Goal: Information Seeking & Learning: Compare options

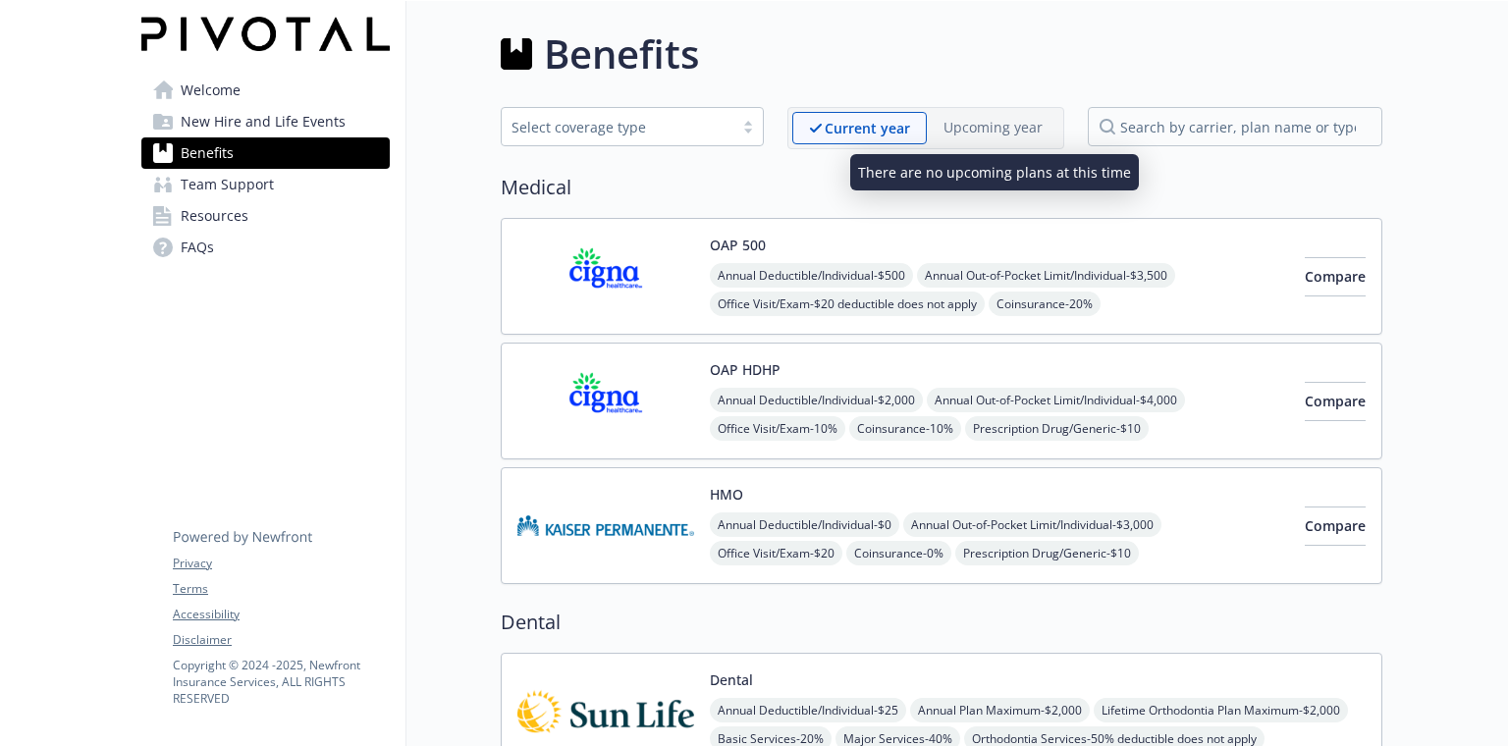
click at [989, 134] on p "Upcoming year" at bounding box center [993, 127] width 99 height 21
click at [994, 129] on p "Upcoming year" at bounding box center [993, 127] width 99 height 21
click at [966, 130] on p "Upcoming year" at bounding box center [993, 127] width 99 height 21
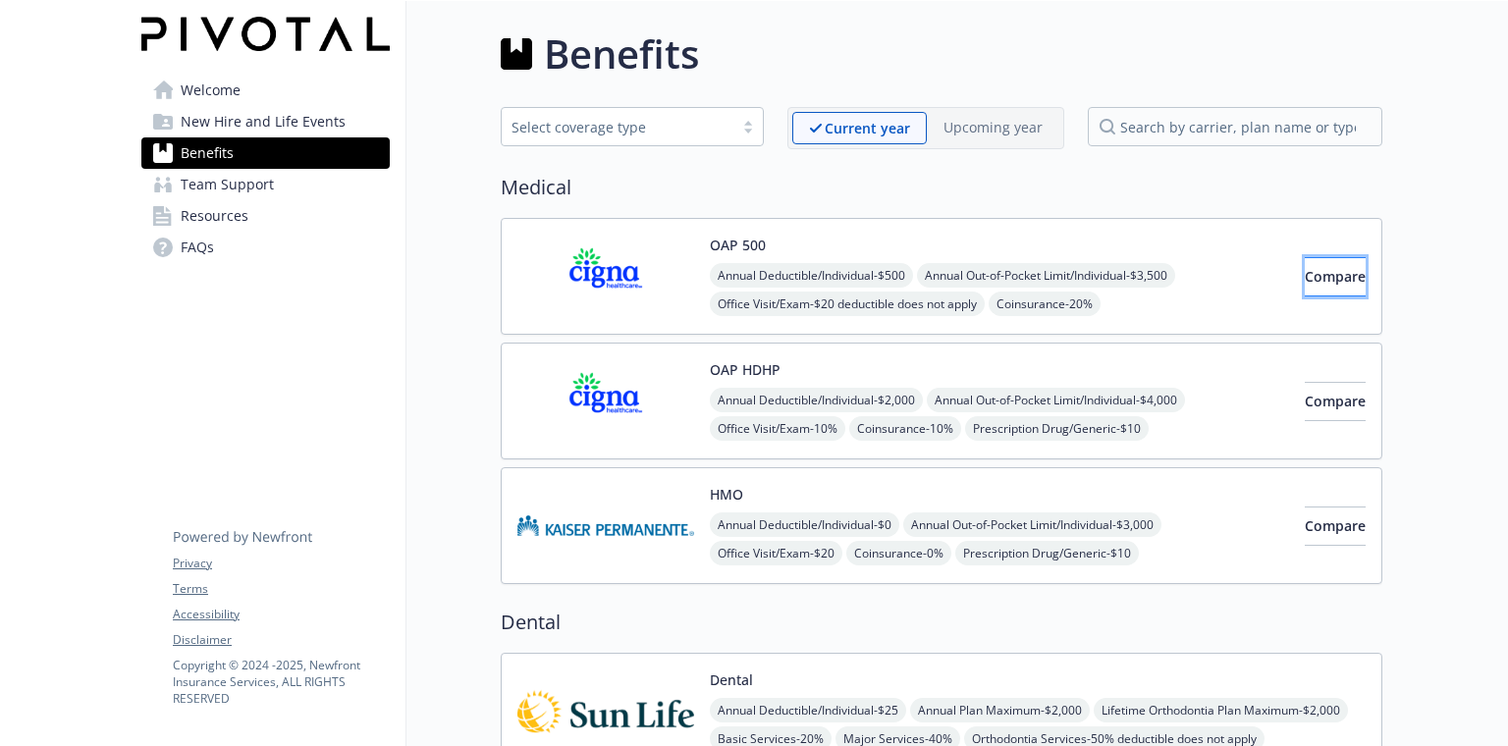
click at [1305, 285] on span "Compare" at bounding box center [1335, 276] width 61 height 19
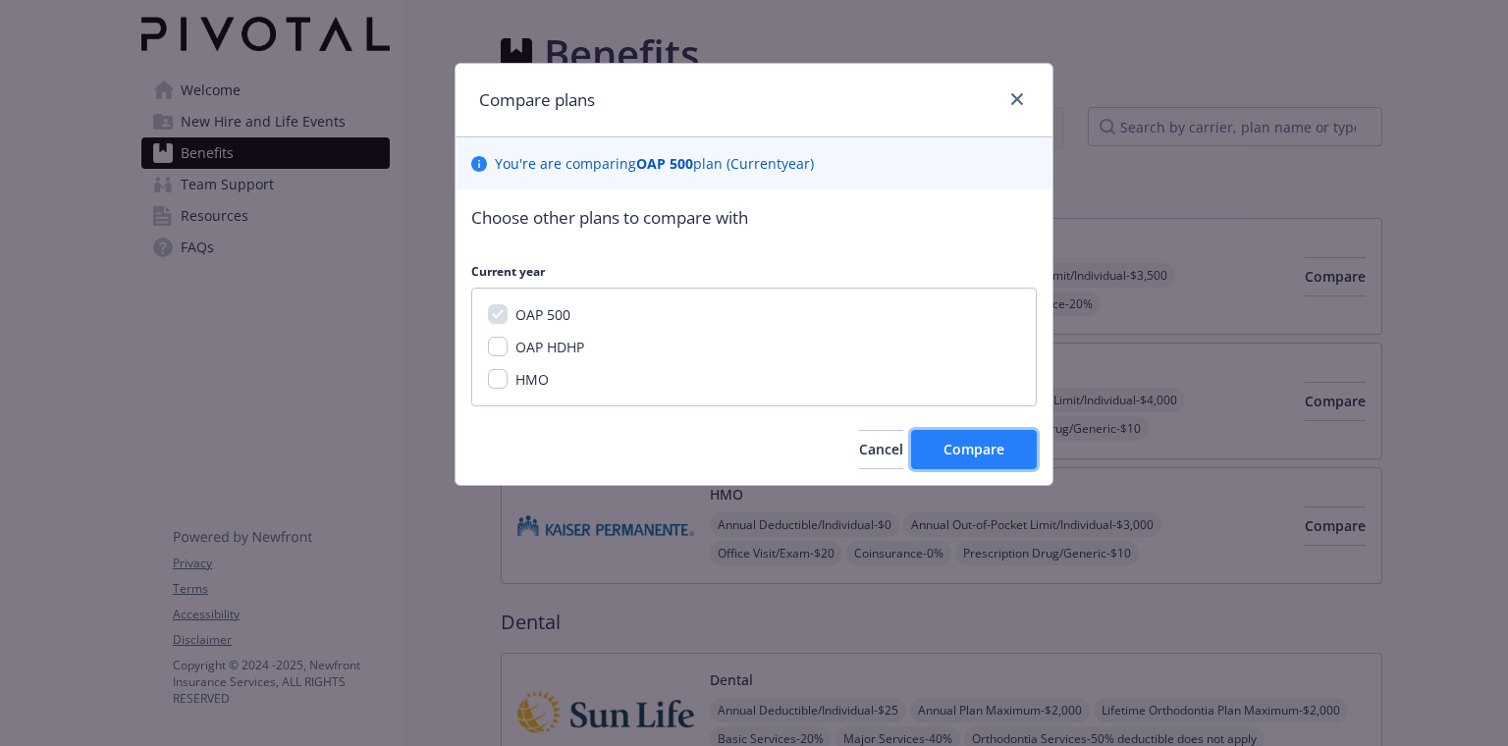
click at [974, 454] on span "Compare" at bounding box center [974, 449] width 61 height 19
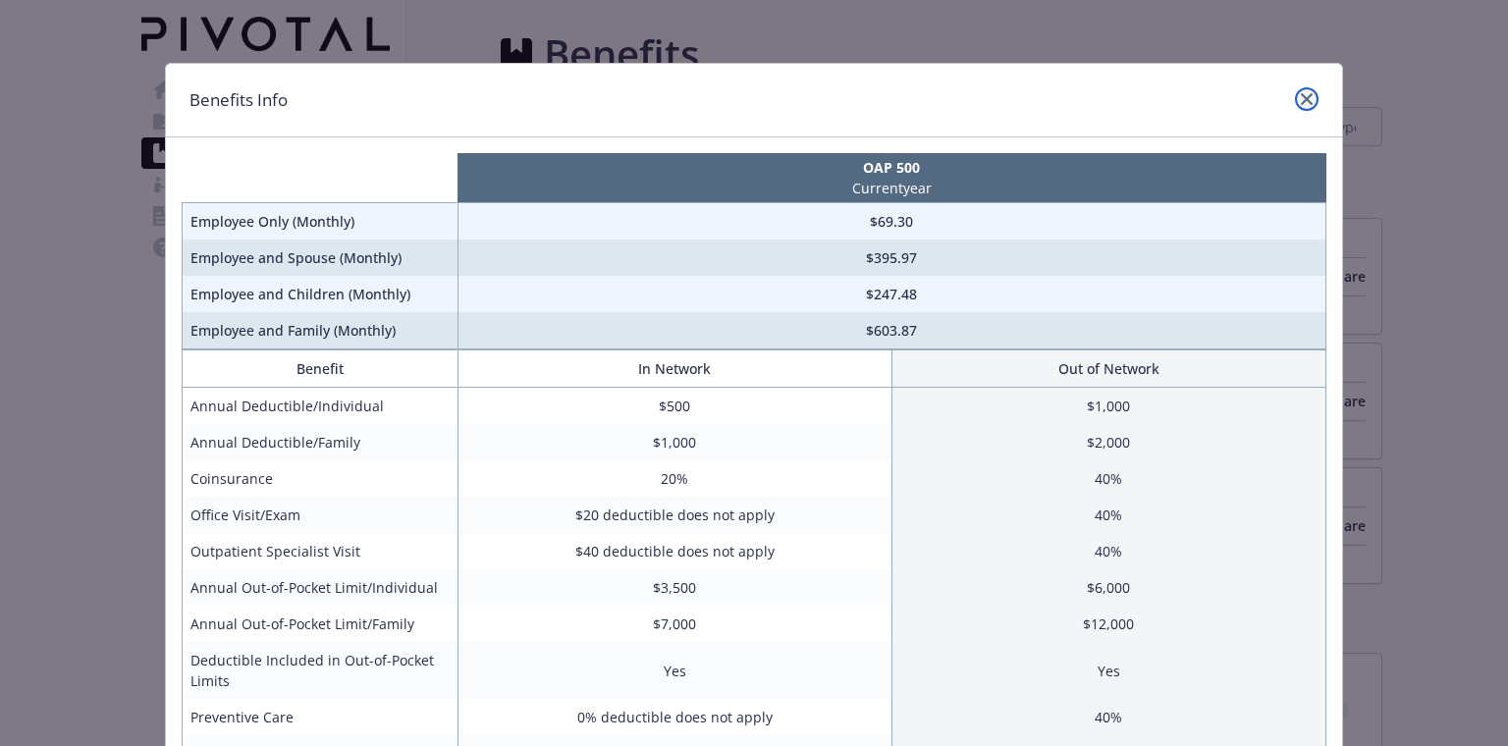
click at [1308, 101] on icon "close" at bounding box center [1307, 99] width 12 height 12
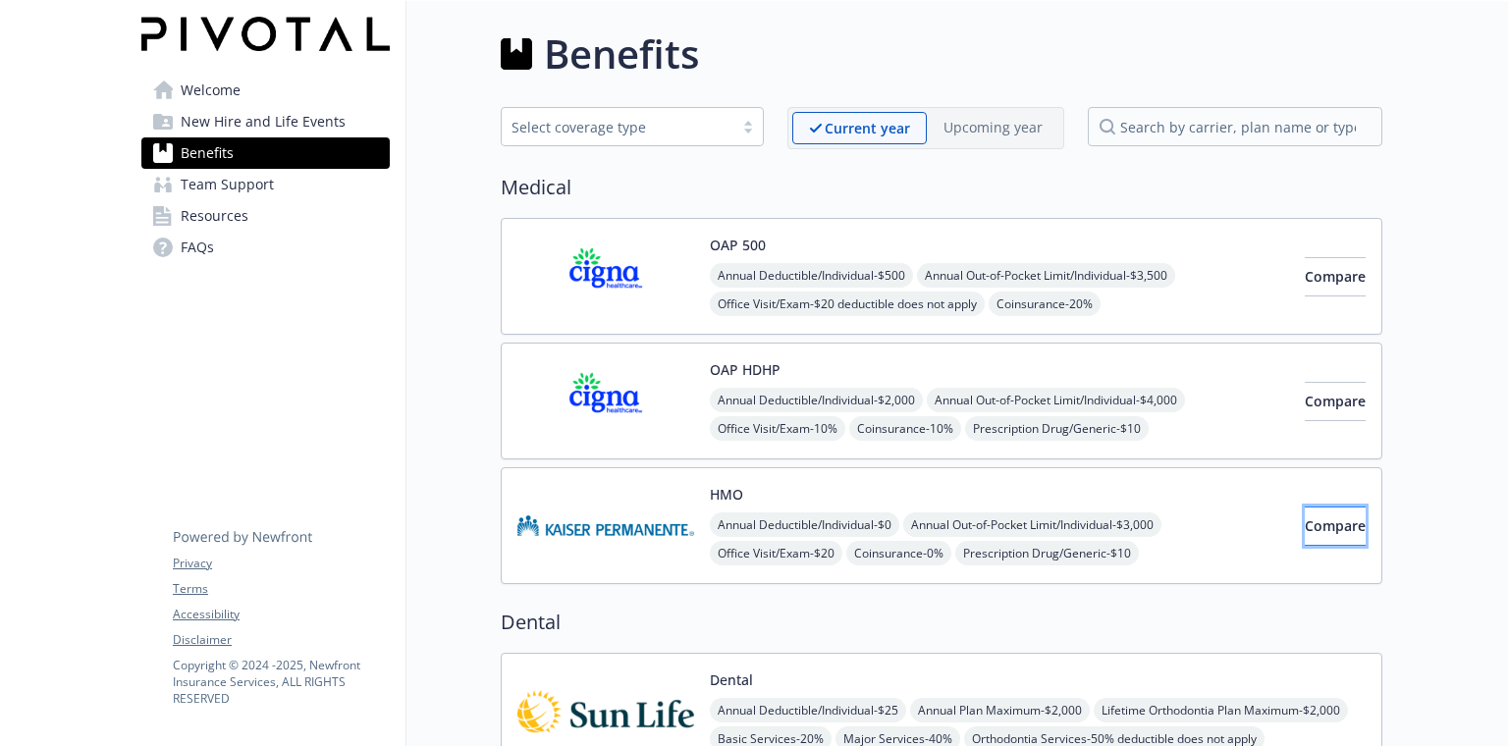
click at [1312, 529] on span "Compare" at bounding box center [1335, 525] width 61 height 19
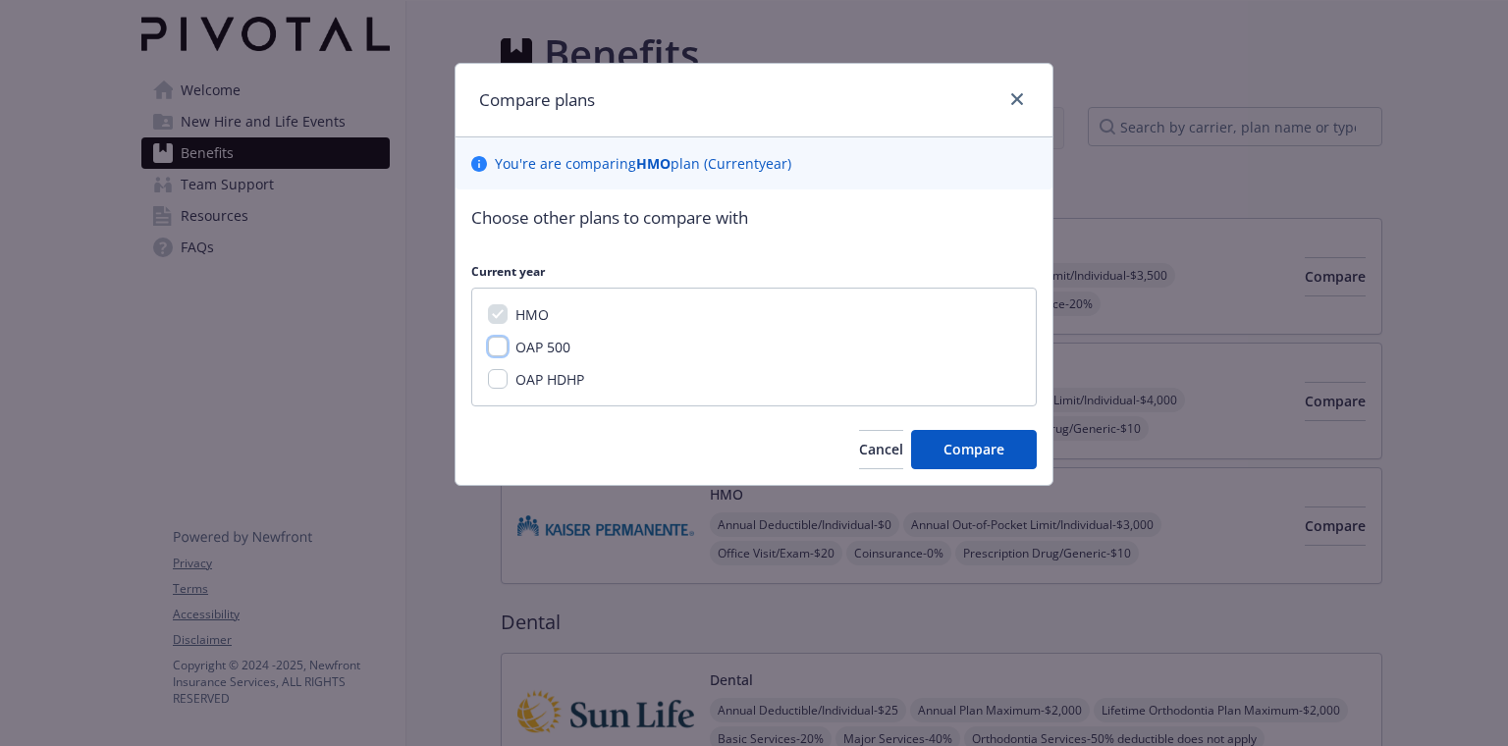
click at [493, 349] on input "OAP 500" at bounding box center [498, 347] width 20 height 20
checkbox input "true"
click at [975, 459] on button "Compare" at bounding box center [974, 449] width 126 height 39
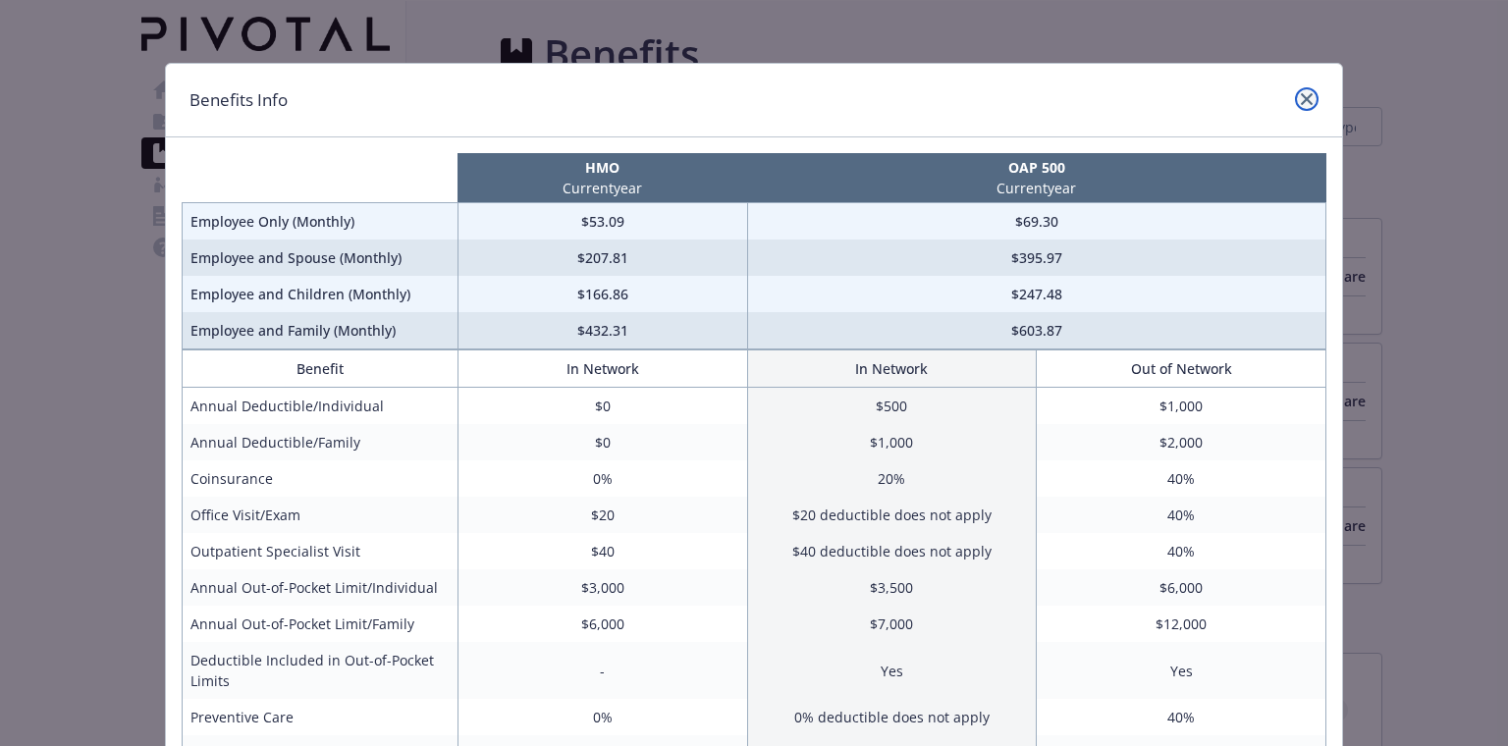
click at [1308, 100] on icon "close" at bounding box center [1307, 99] width 12 height 12
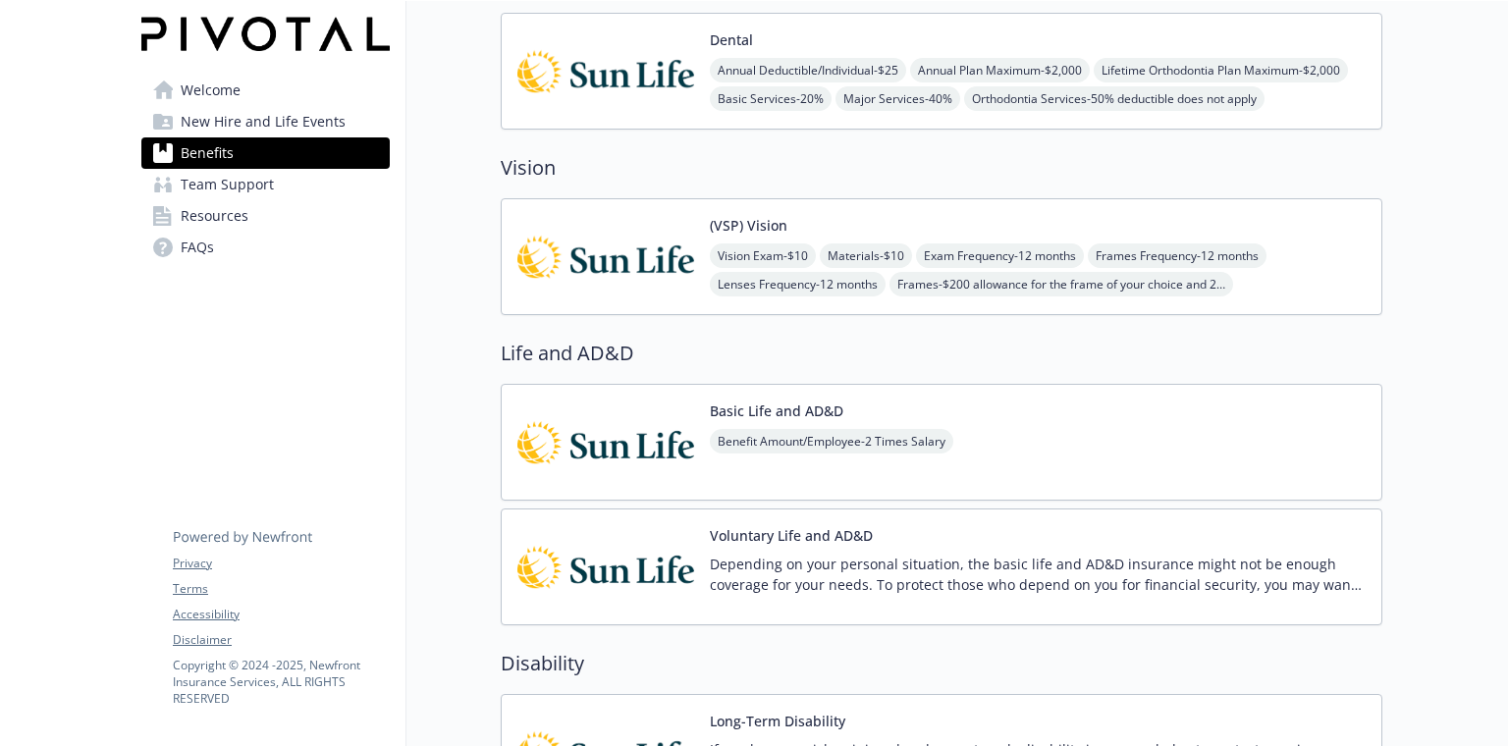
scroll to position [649, 0]
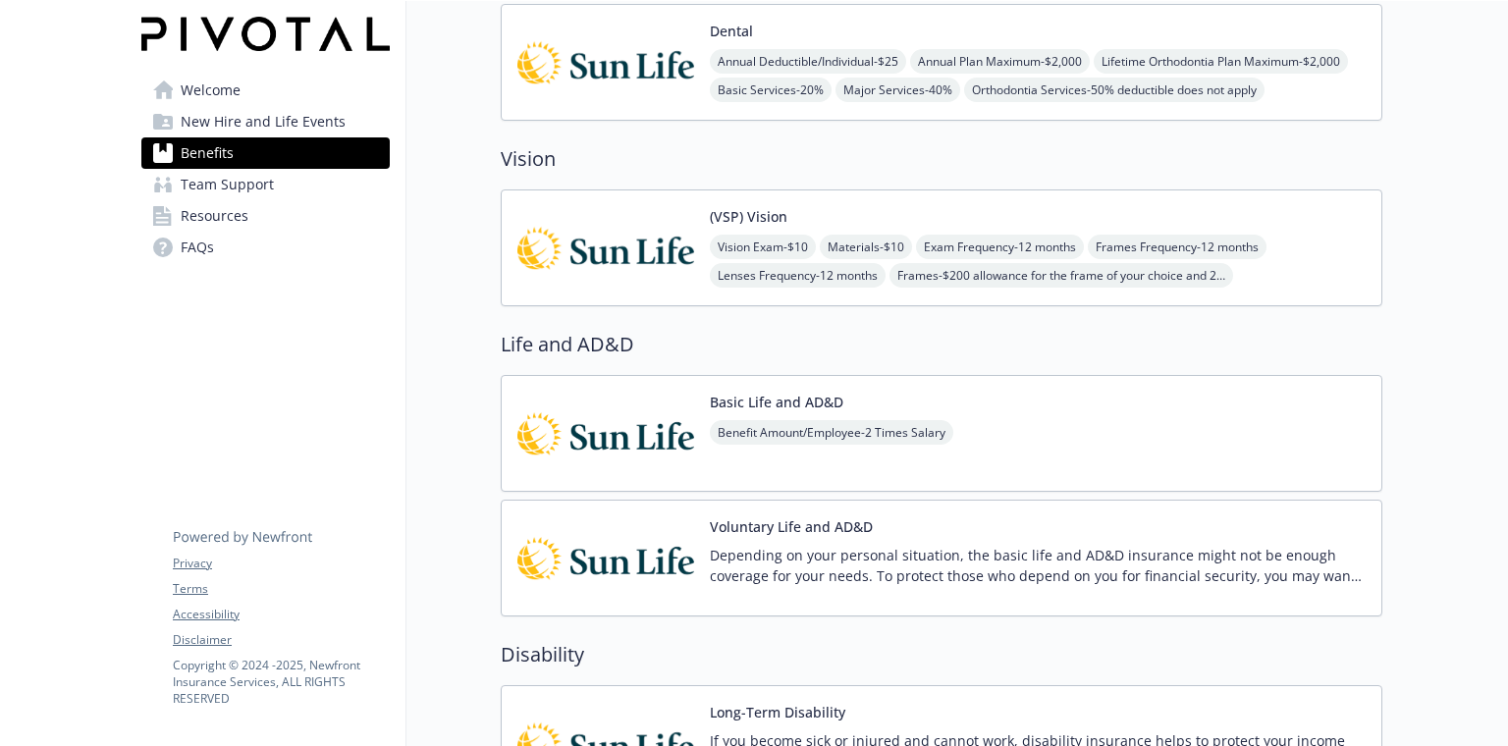
click at [762, 397] on button "Basic Life and AD&D" at bounding box center [777, 402] width 134 height 21
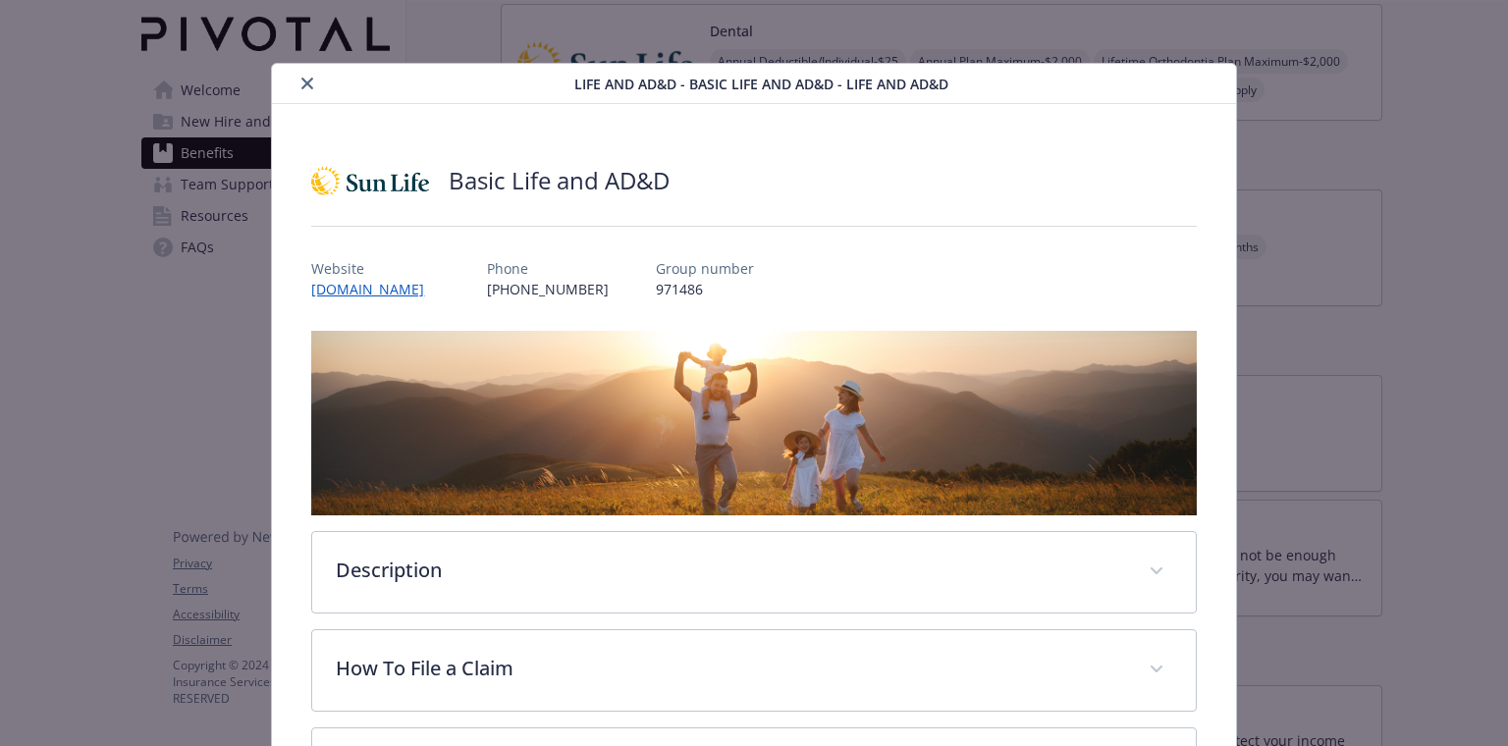
click at [1179, 117] on div "Basic Life and AD&D Website [DOMAIN_NAME] Phone [PHONE_NUMBER] Group number 971…" at bounding box center [753, 677] width 963 height 1146
click at [319, 90] on div "details for plan Life and AD&D - Basic Life and AD&D - Life and AD&D" at bounding box center [427, 84] width 295 height 24
click at [308, 84] on icon "close" at bounding box center [307, 84] width 12 height 12
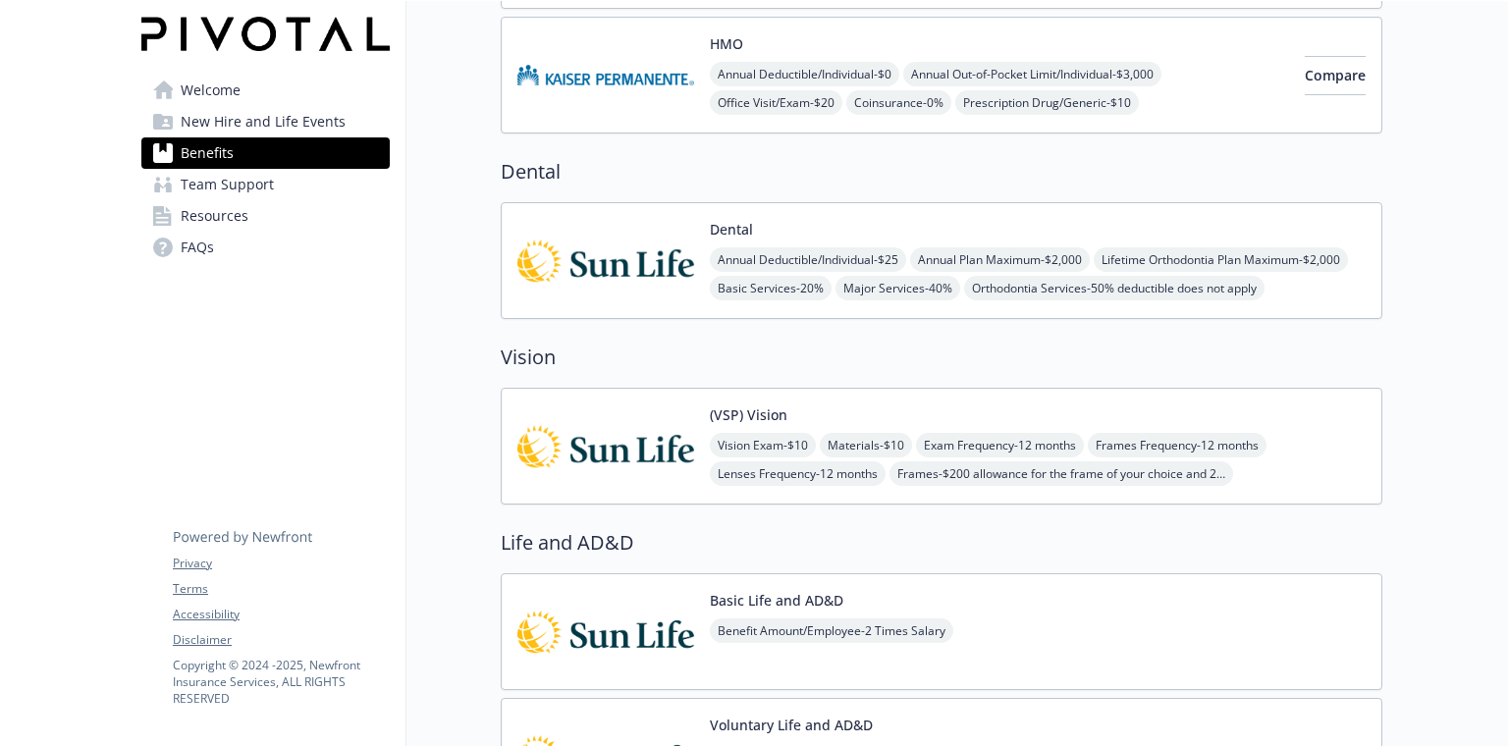
scroll to position [325, 0]
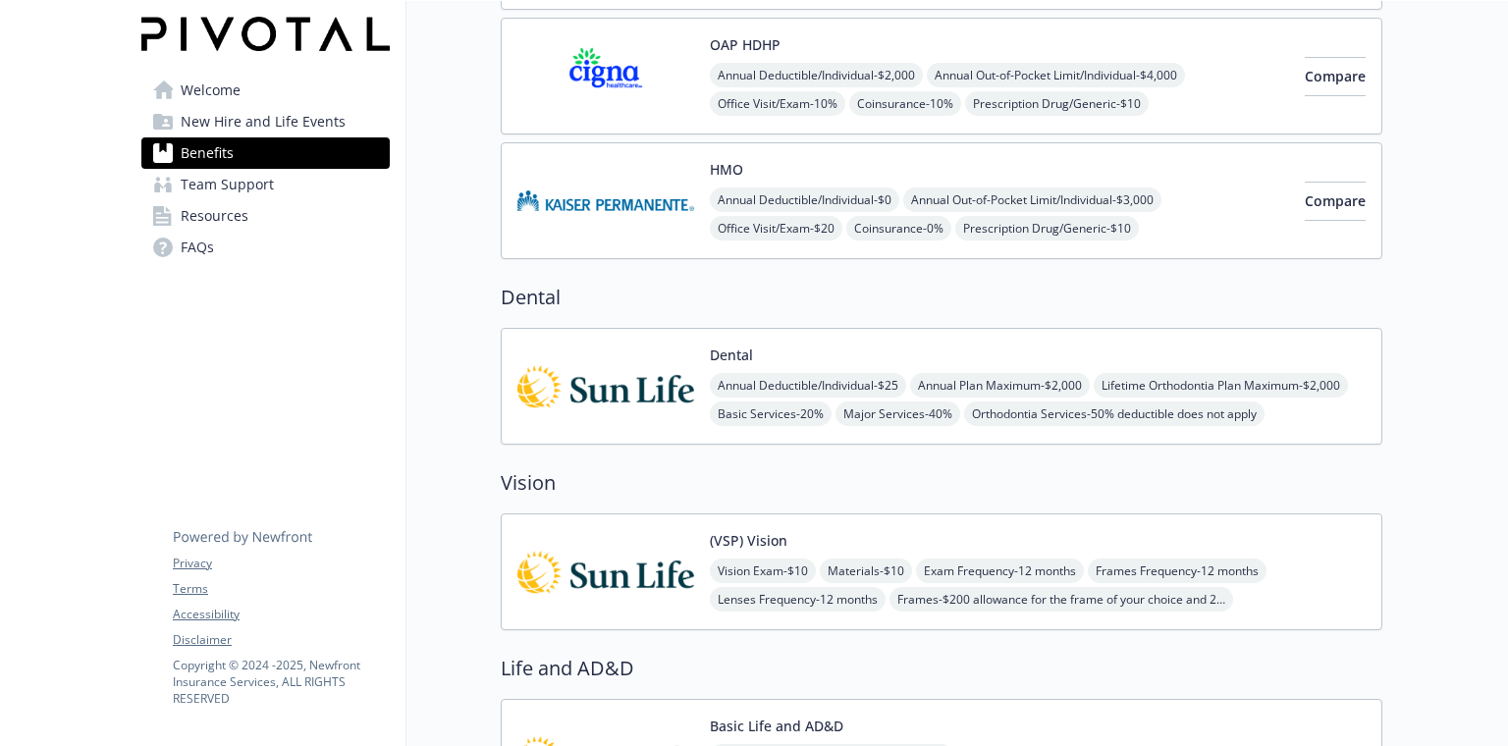
click at [252, 78] on link "Welcome" at bounding box center [265, 90] width 248 height 31
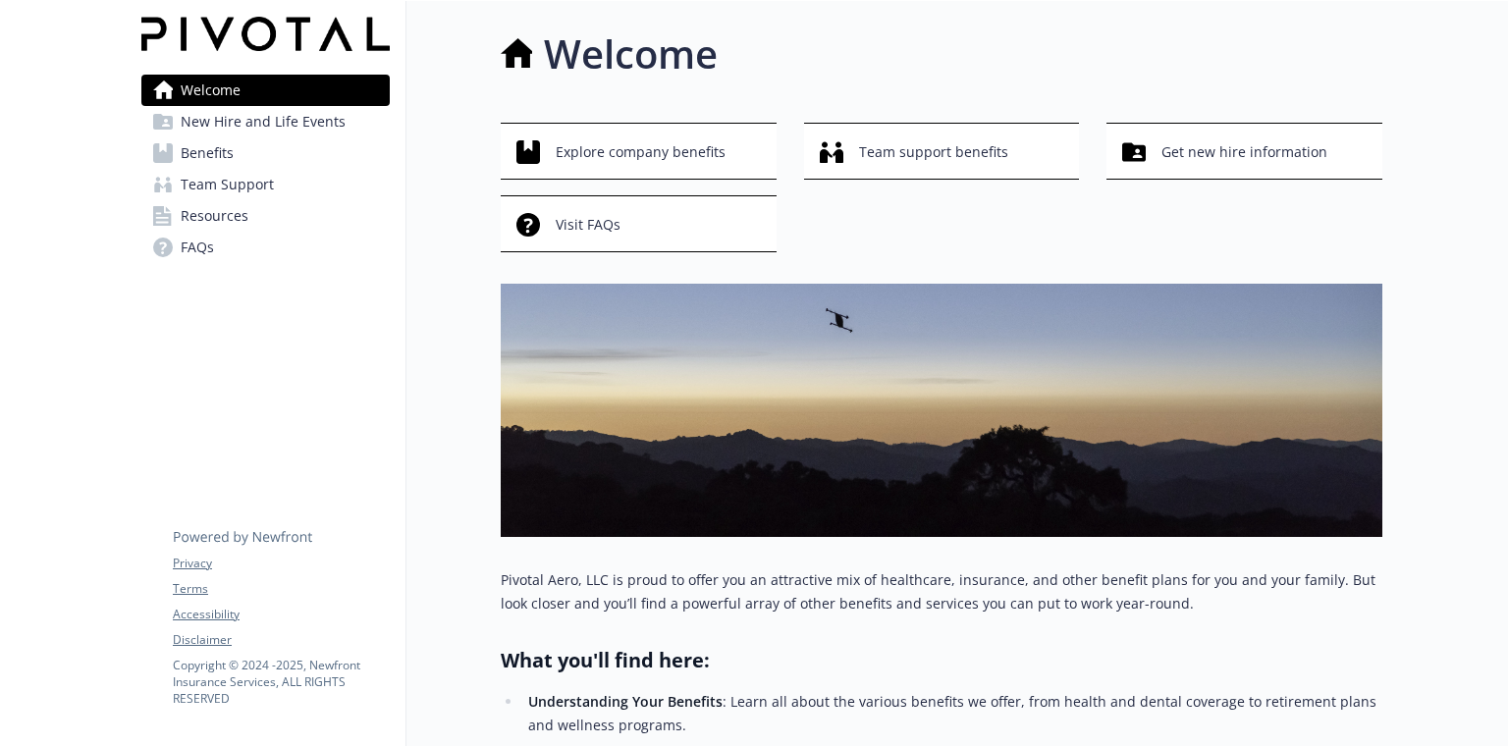
click at [209, 155] on span "Benefits" at bounding box center [207, 152] width 53 height 31
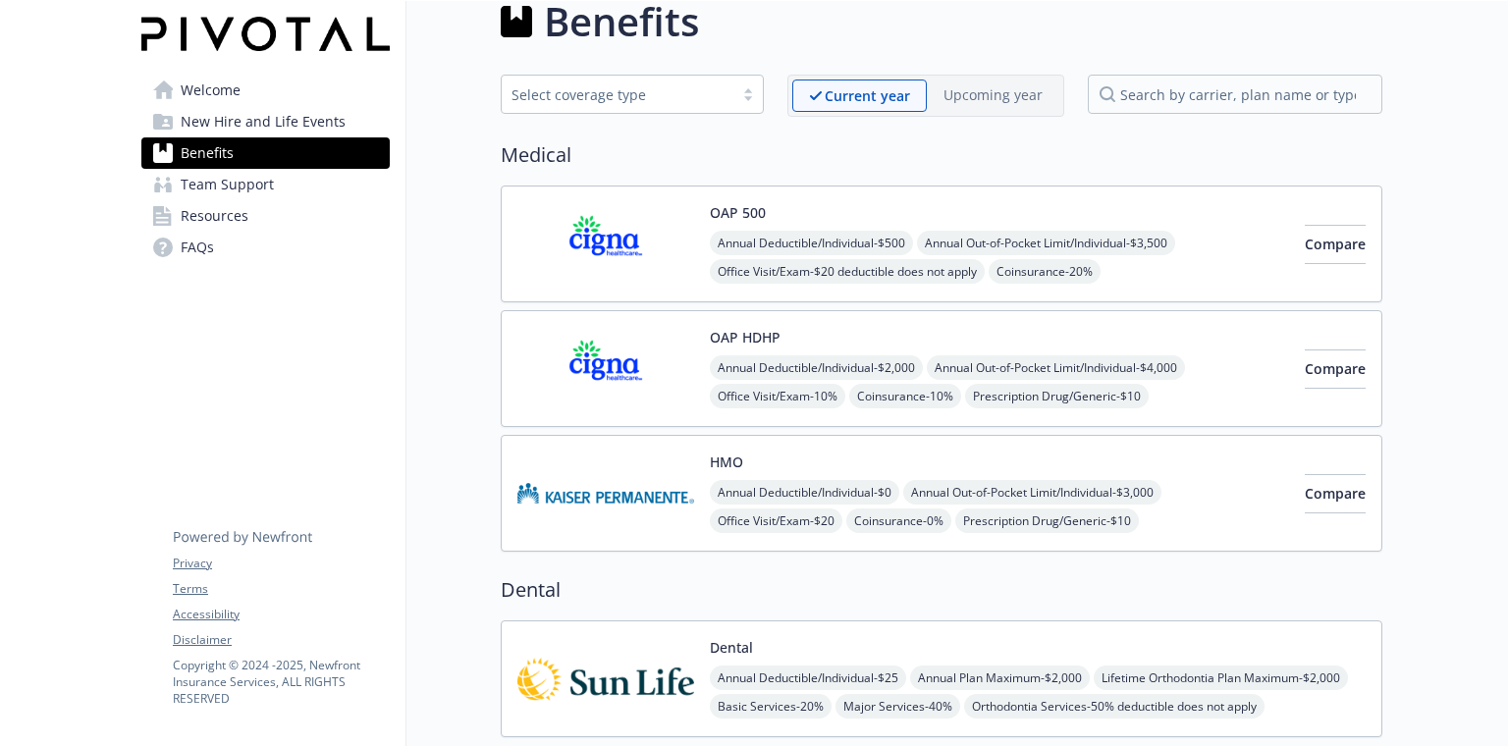
scroll to position [23, 0]
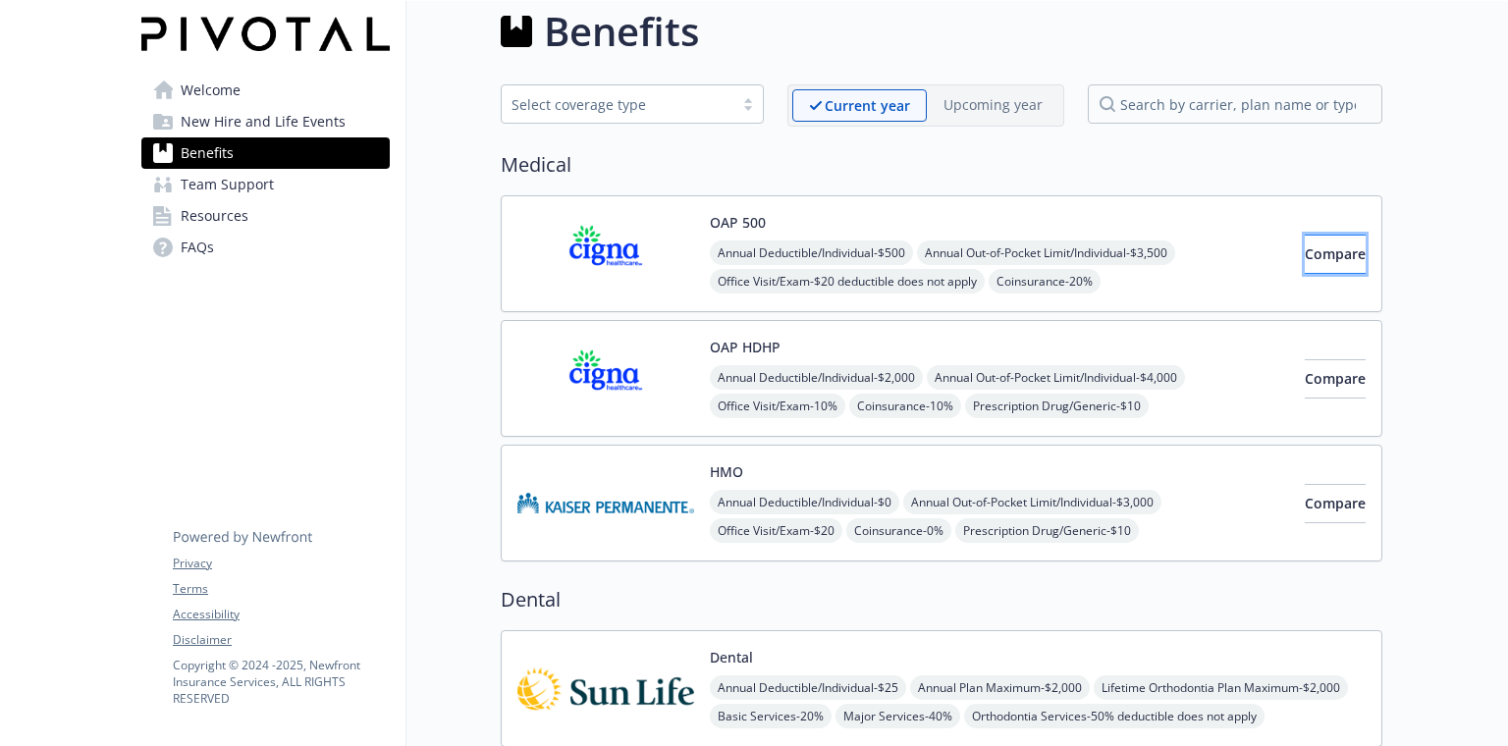
click at [1305, 253] on span "Compare" at bounding box center [1335, 253] width 61 height 19
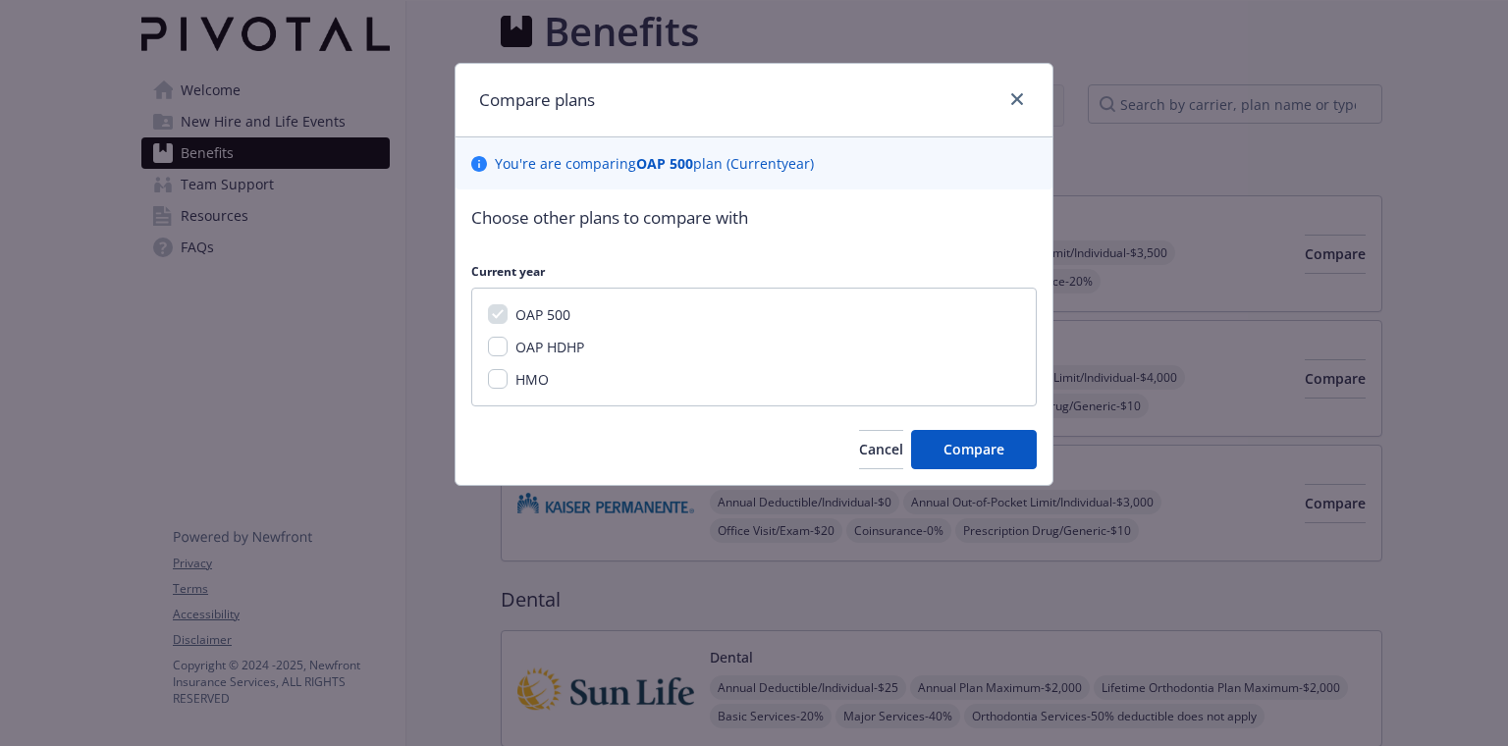
click at [667, 368] on div "OAP 500 OAP HDHP HMO" at bounding box center [754, 347] width 566 height 119
click at [501, 348] on input "OAP HDHP" at bounding box center [498, 347] width 20 height 20
checkbox input "true"
click at [493, 373] on input "HMO" at bounding box center [498, 379] width 20 height 20
checkbox input "true"
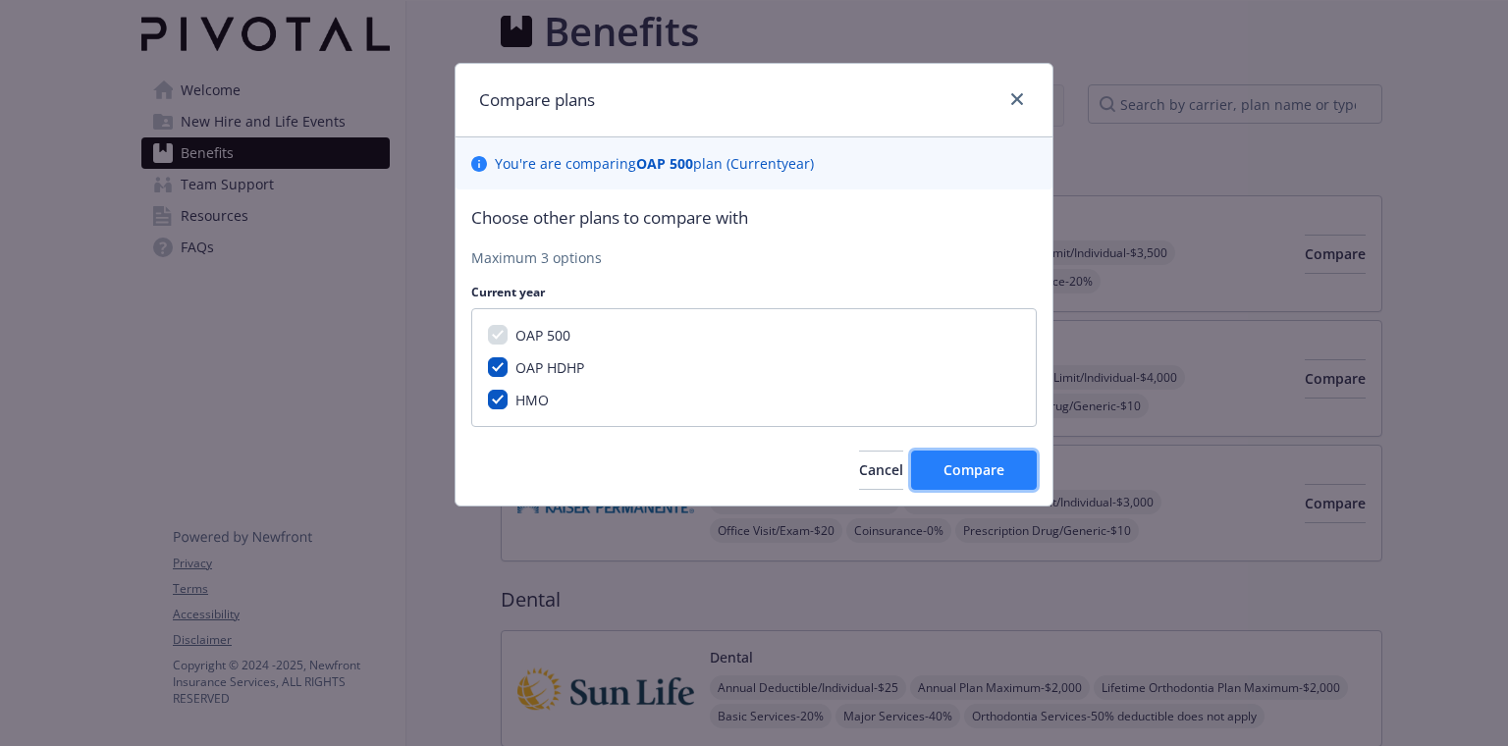
click at [998, 468] on span "Compare" at bounding box center [974, 469] width 61 height 19
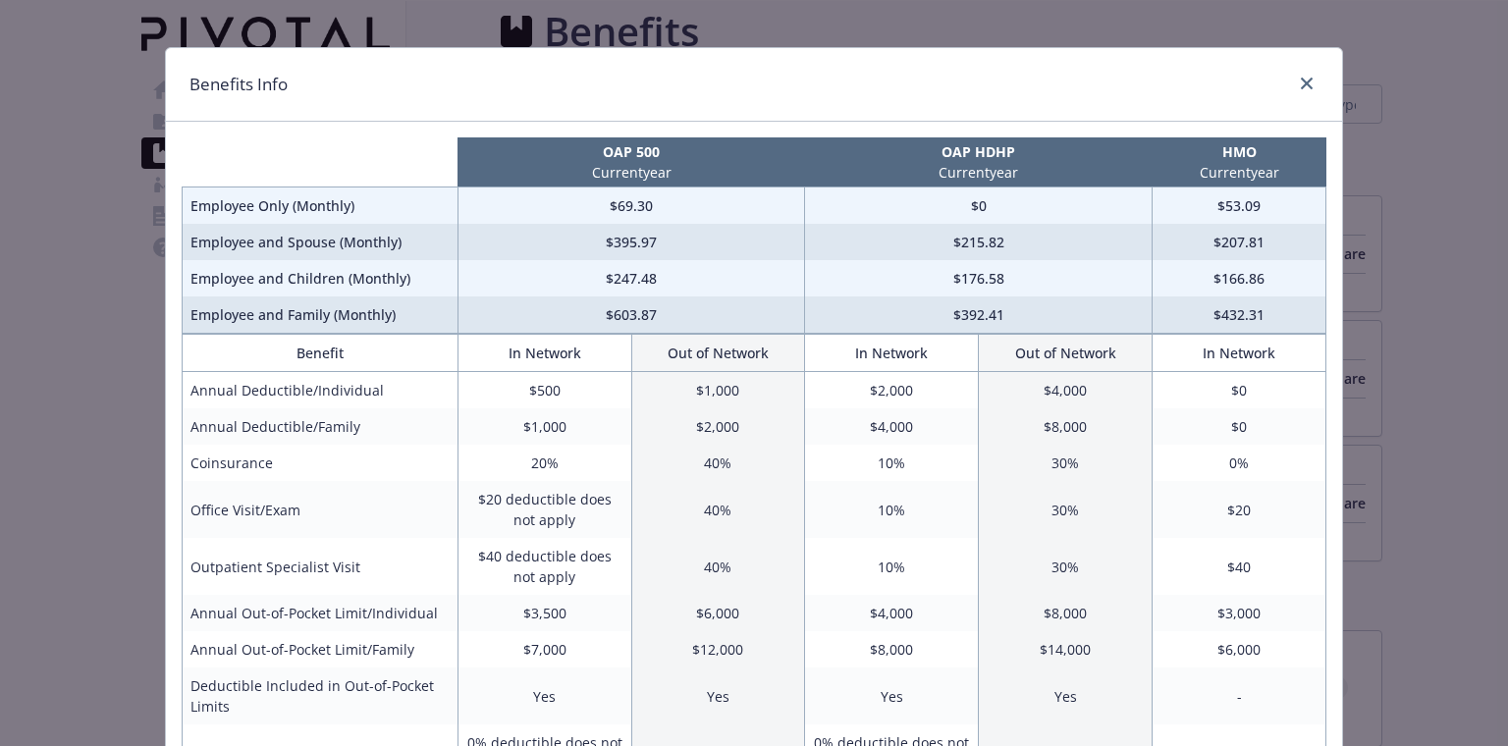
scroll to position [17, 0]
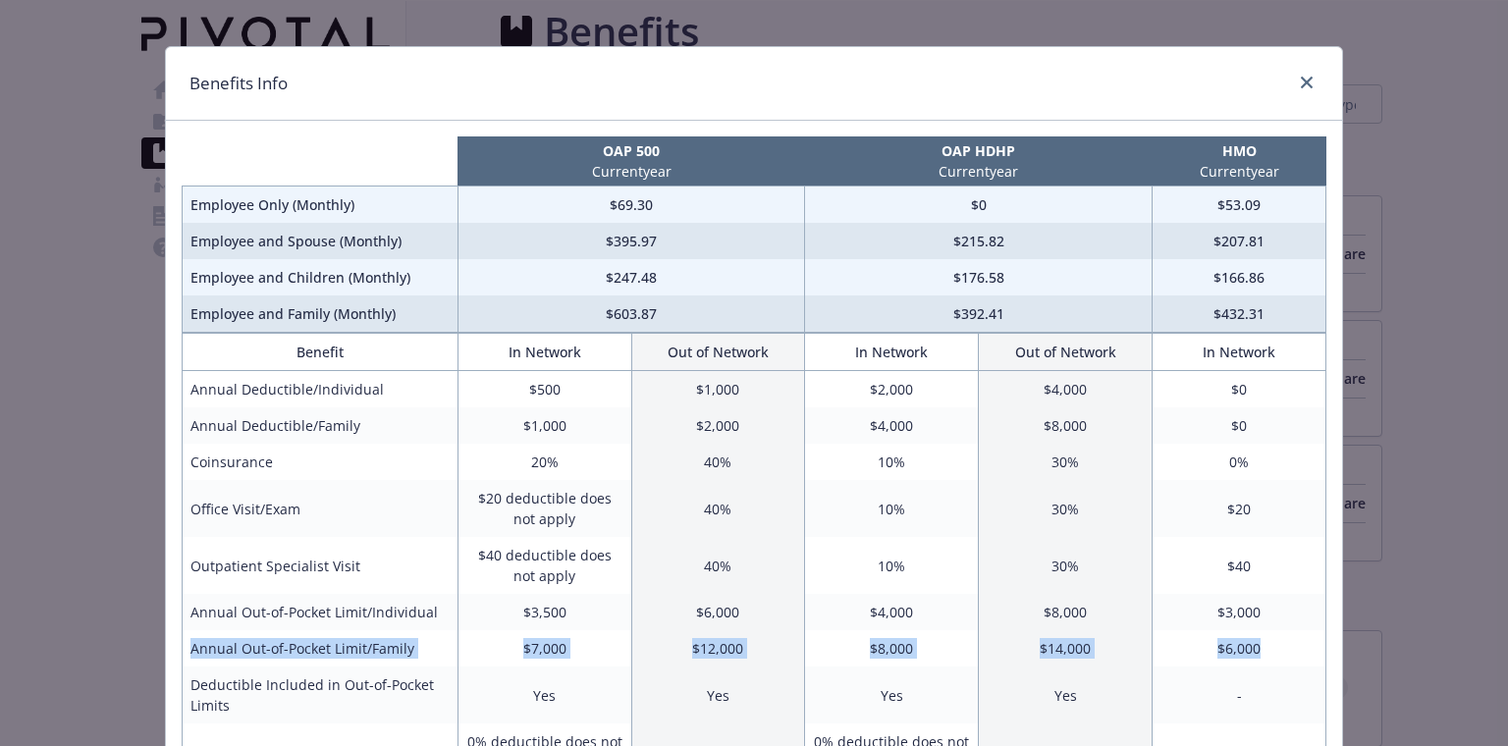
drag, startPoint x: 193, startPoint y: 652, endPoint x: 1277, endPoint y: 646, distance: 1084.0
click at [1277, 646] on tr "Annual Out-of-Pocket Limit/Family $7,000 $12,000 $8,000 $14,000 $6,000" at bounding box center [755, 648] width 1144 height 36
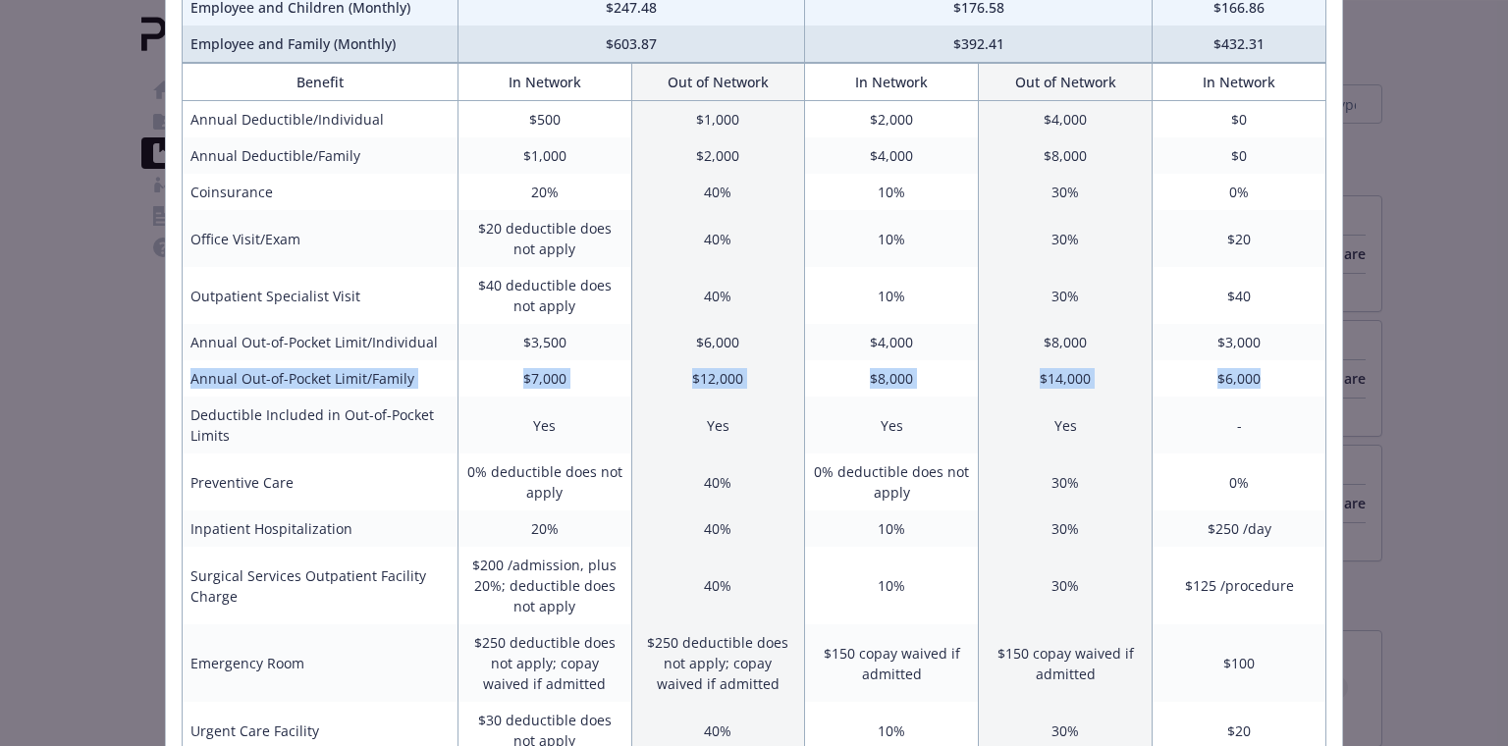
scroll to position [0, 0]
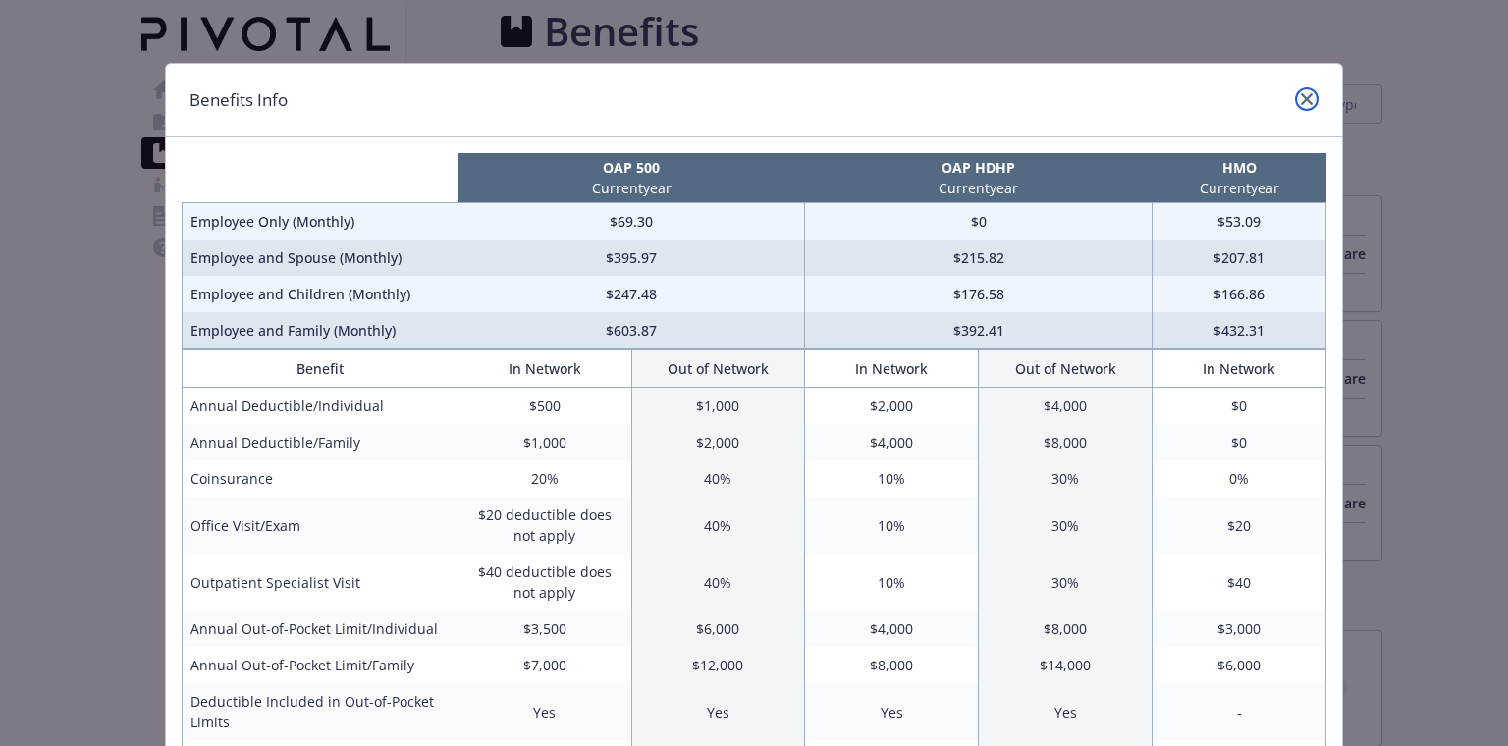
click at [1306, 97] on icon "close" at bounding box center [1307, 99] width 12 height 12
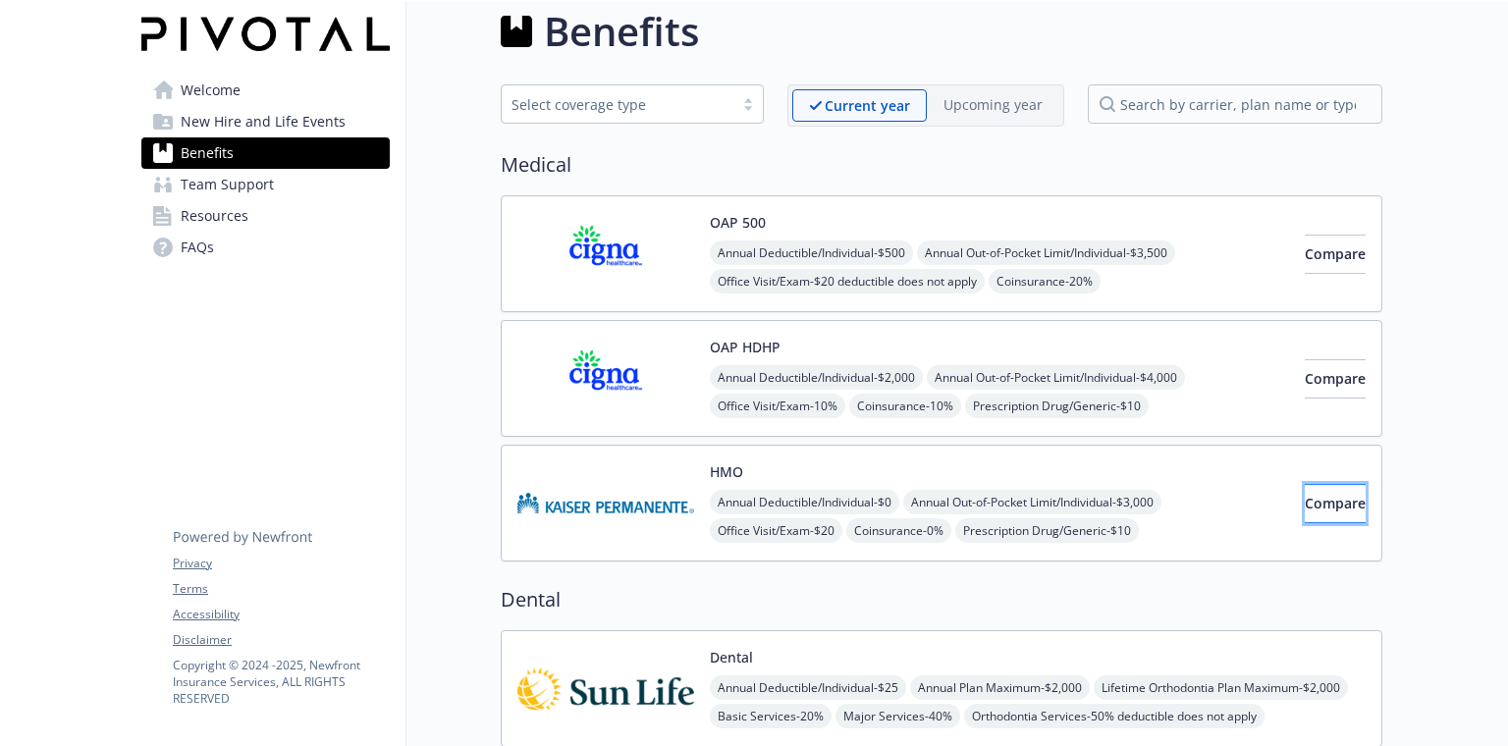
click at [1324, 511] on span "Compare" at bounding box center [1335, 503] width 61 height 19
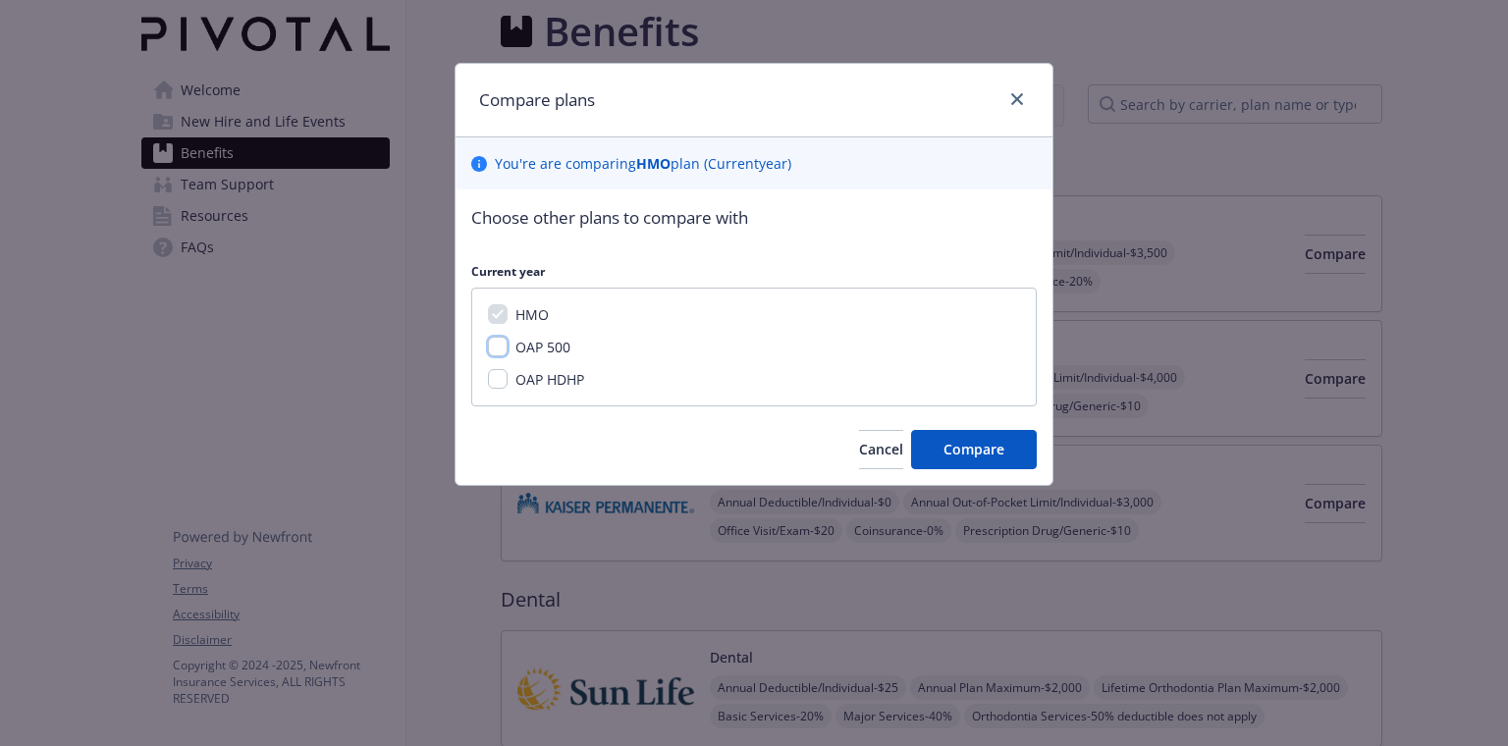
click at [498, 342] on input "OAP 500" at bounding box center [498, 347] width 20 height 20
checkbox input "true"
click at [504, 378] on input "OAP HDHP" at bounding box center [498, 379] width 20 height 20
checkbox input "true"
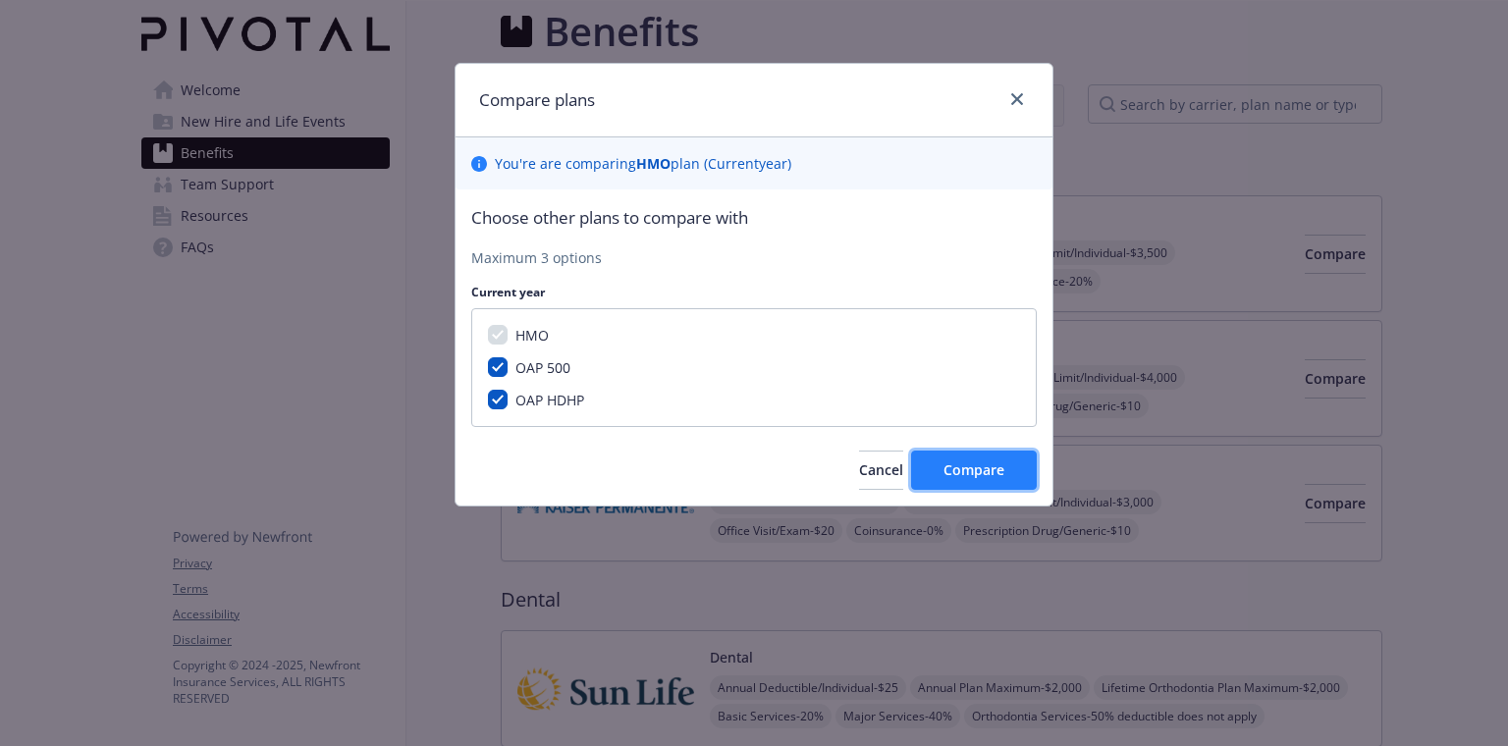
click at [981, 477] on span "Compare" at bounding box center [974, 469] width 61 height 19
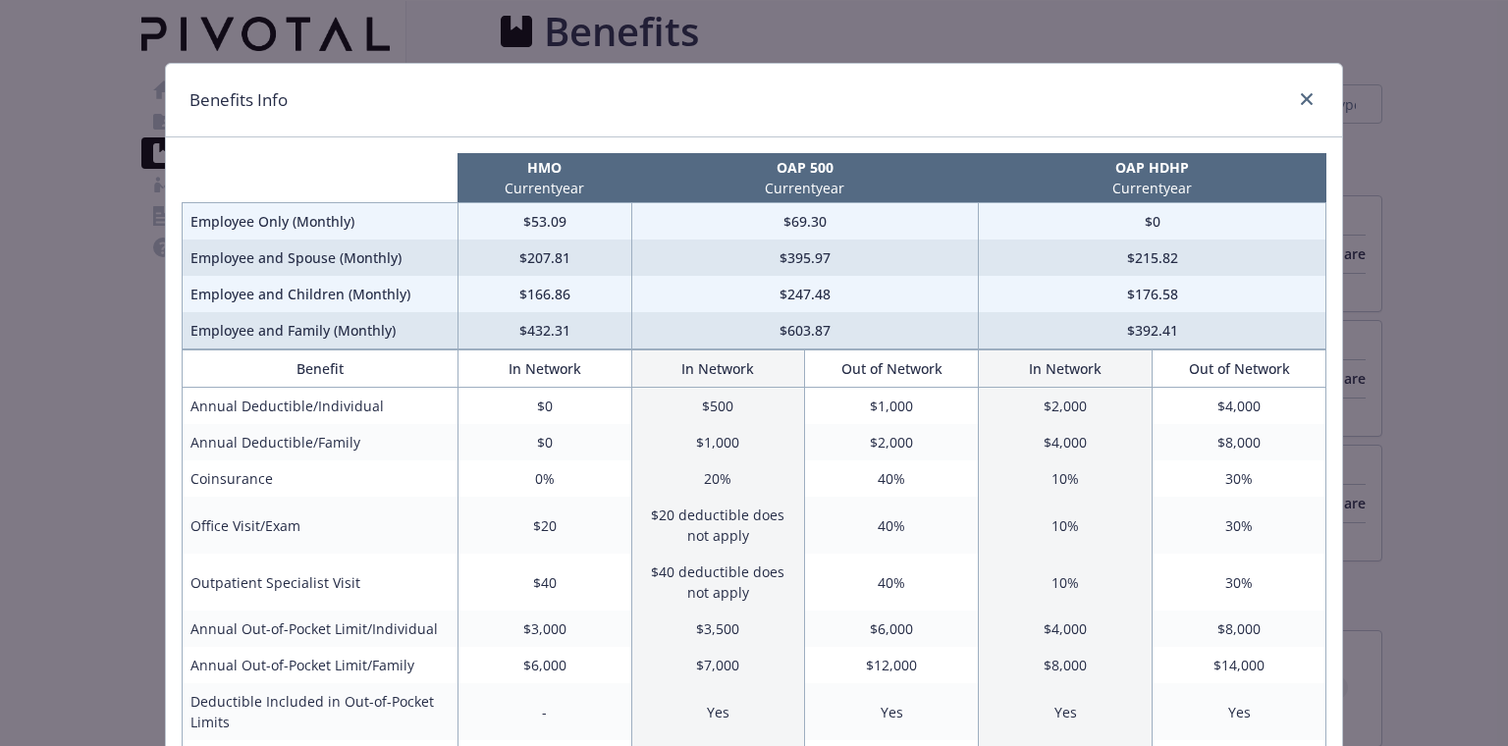
click at [103, 198] on div "Benefits Info HMO Current year OAP 500 Current year OAP HDHP Current year Emplo…" at bounding box center [754, 373] width 1508 height 746
click at [1309, 95] on icon "close" at bounding box center [1307, 99] width 12 height 12
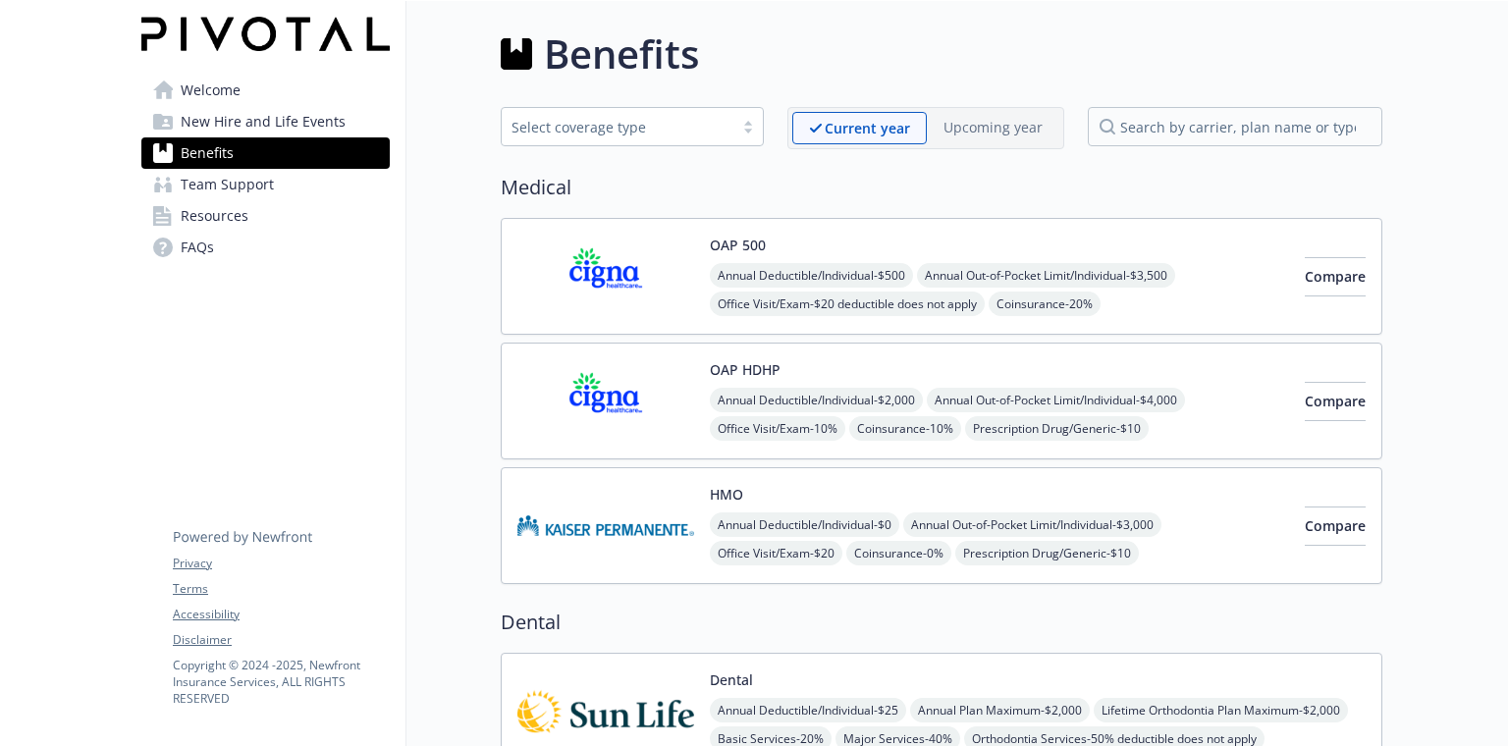
click at [210, 179] on span "Team Support" at bounding box center [227, 184] width 93 height 31
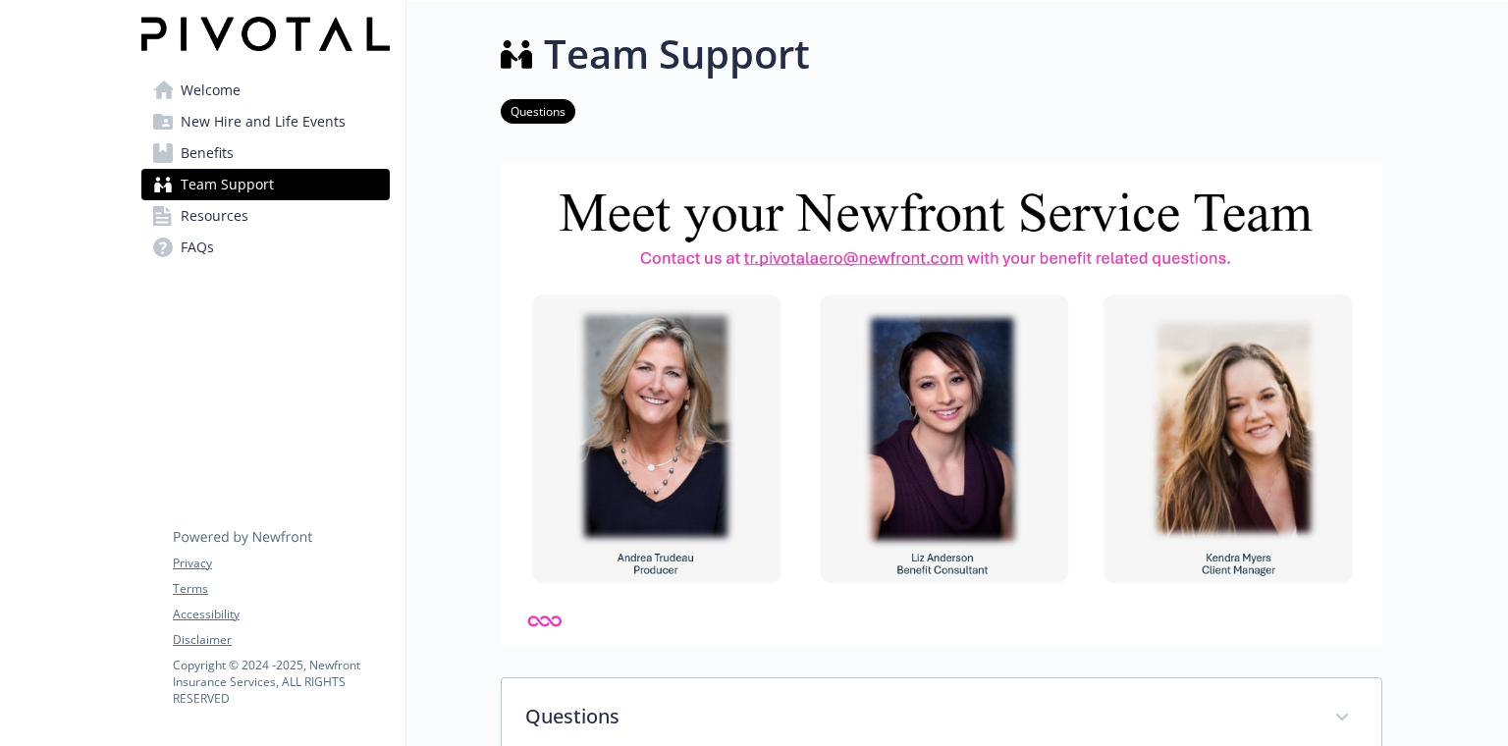
click at [233, 221] on span "Resources" at bounding box center [215, 215] width 68 height 31
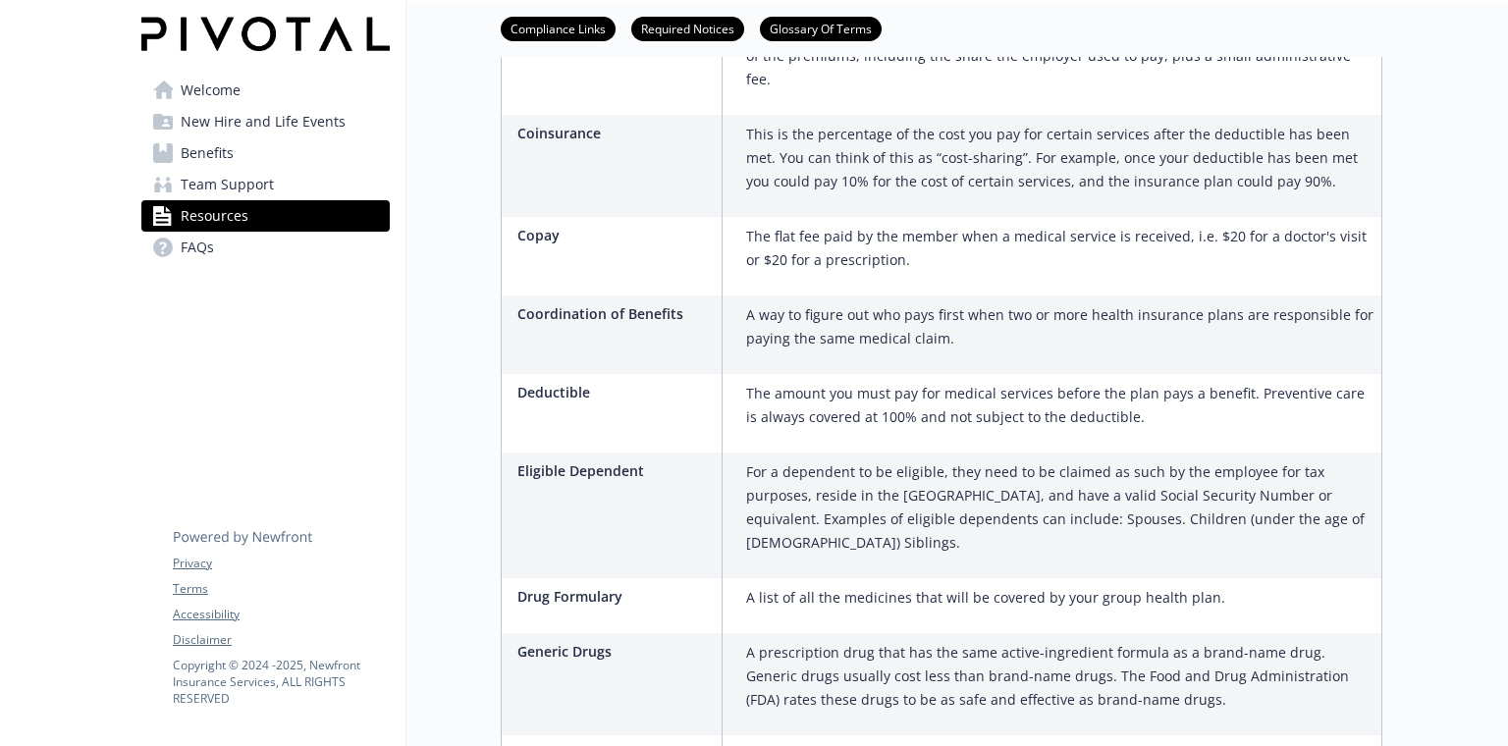
scroll to position [1634, 0]
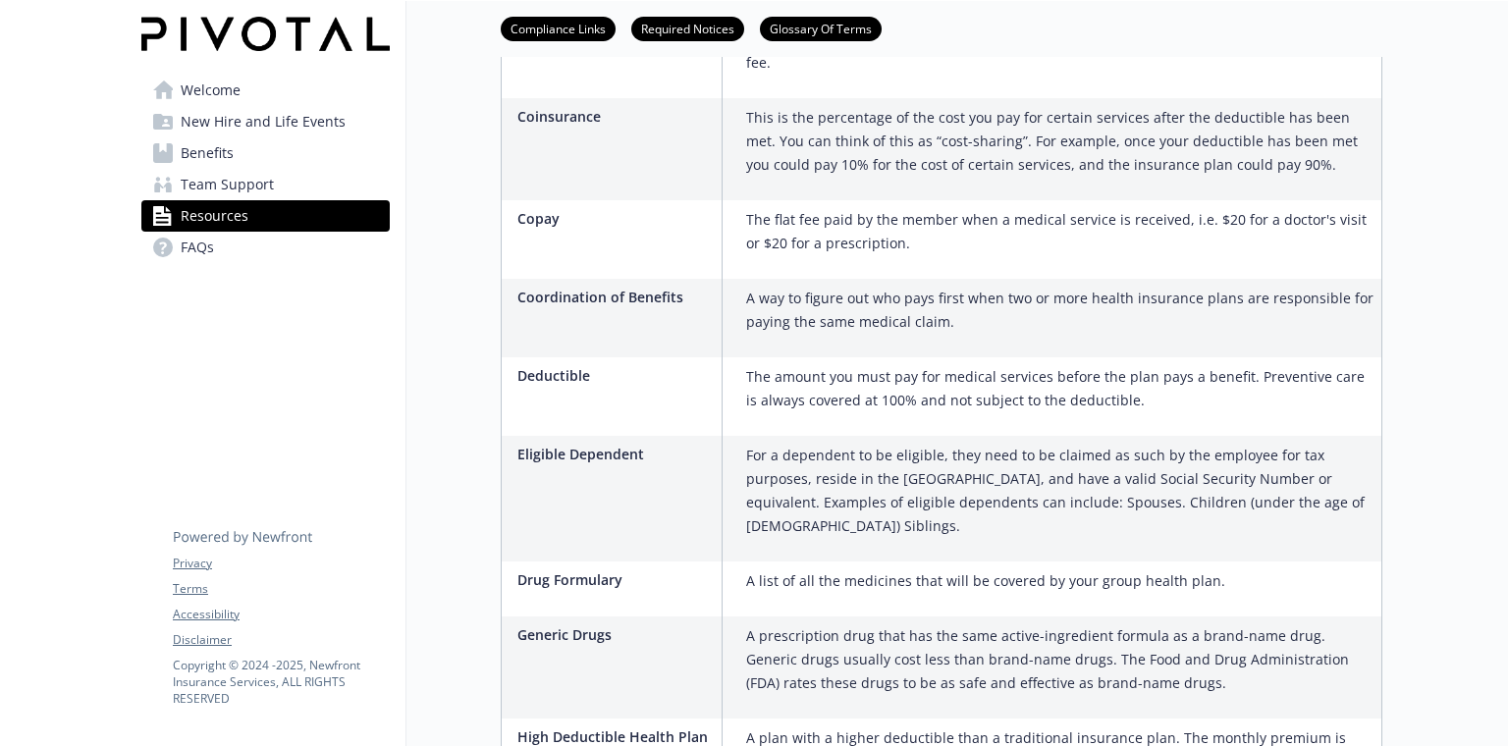
click at [217, 249] on link "FAQs" at bounding box center [265, 247] width 248 height 31
